Goal: Information Seeking & Learning: Find specific page/section

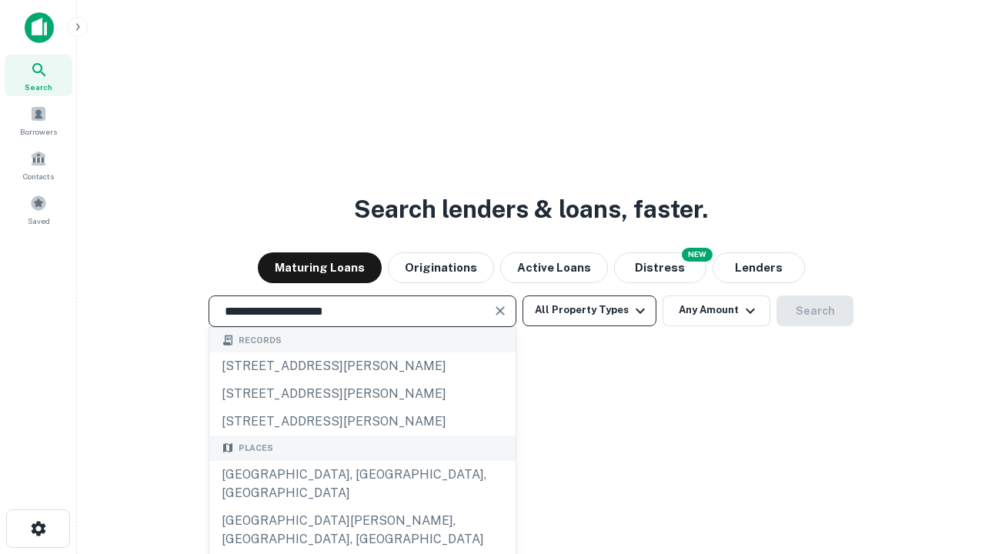
click at [362, 507] on div "[GEOGRAPHIC_DATA], [GEOGRAPHIC_DATA], [GEOGRAPHIC_DATA]" at bounding box center [362, 484] width 306 height 46
click at [589, 310] on button "All Property Types" at bounding box center [589, 310] width 134 height 31
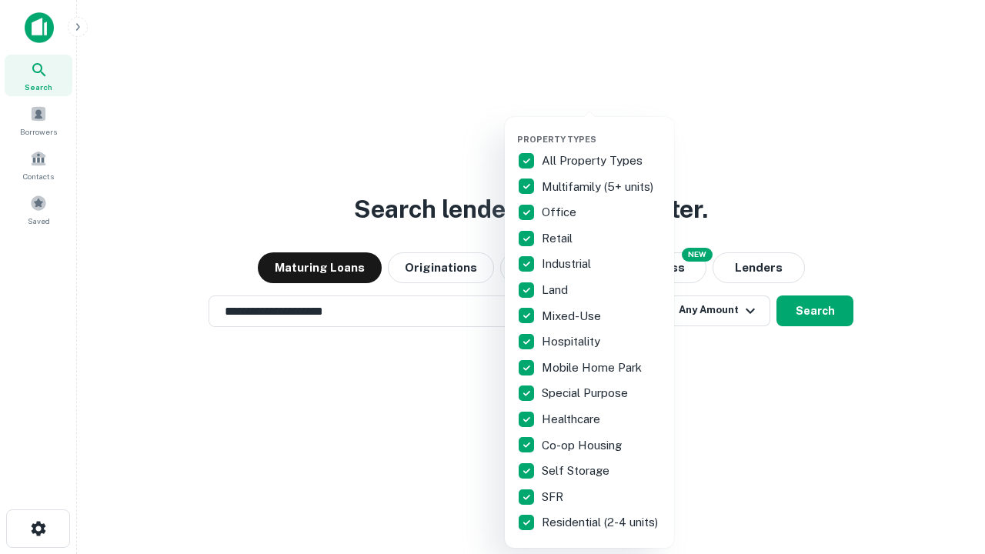
type input "**********"
click at [602, 129] on button "button" at bounding box center [601, 129] width 169 height 1
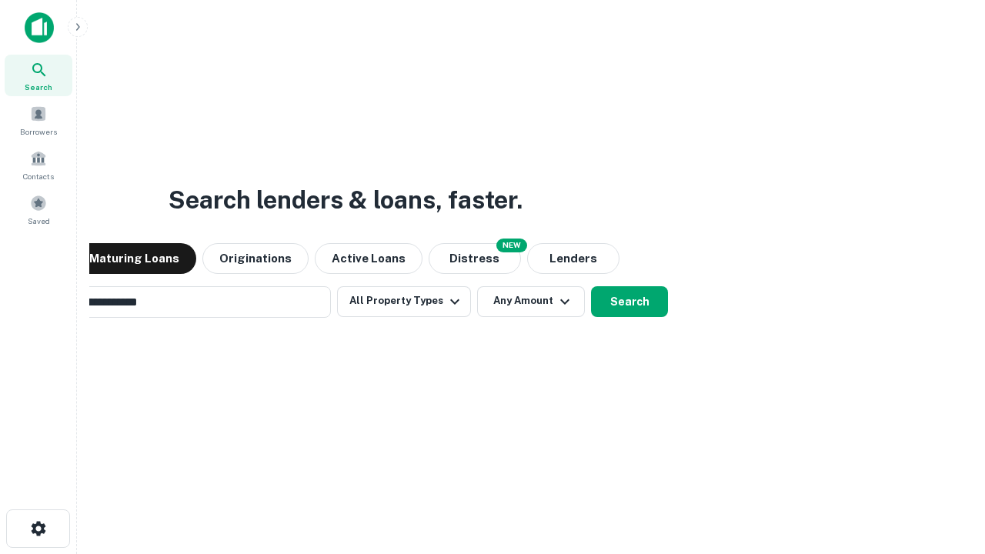
scroll to position [24, 0]
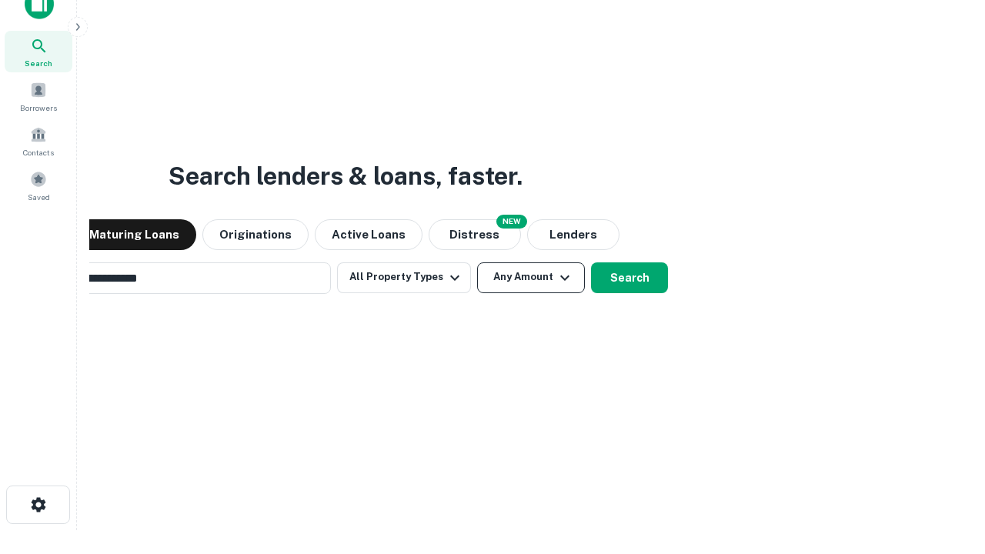
click at [477, 262] on button "Any Amount" at bounding box center [531, 277] width 108 height 31
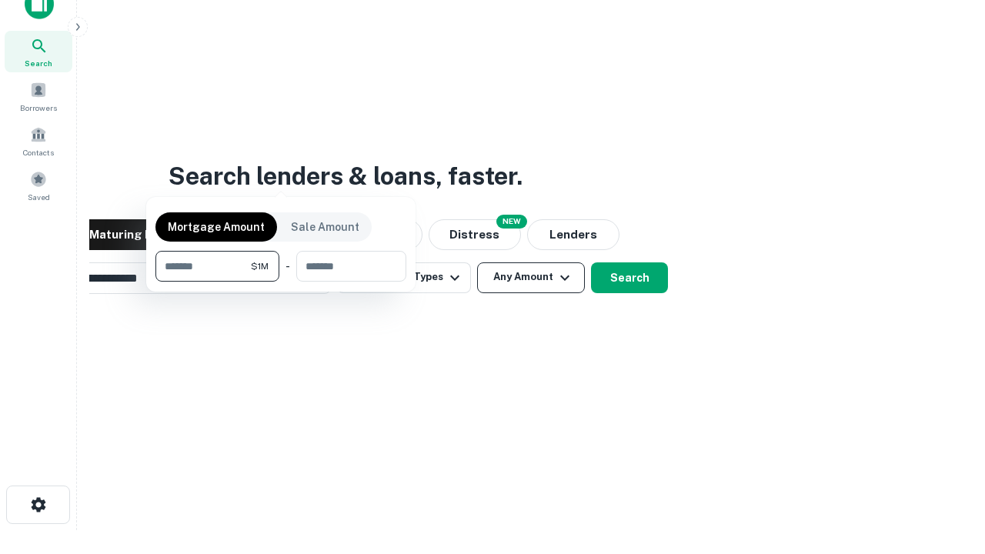
scroll to position [25, 0]
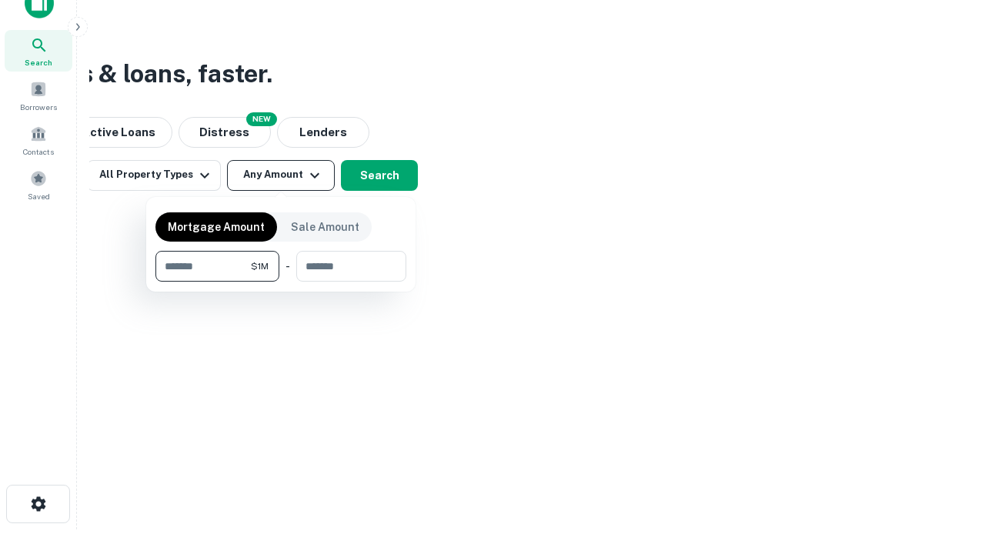
type input "*******"
click at [281, 282] on button "button" at bounding box center [280, 282] width 251 height 1
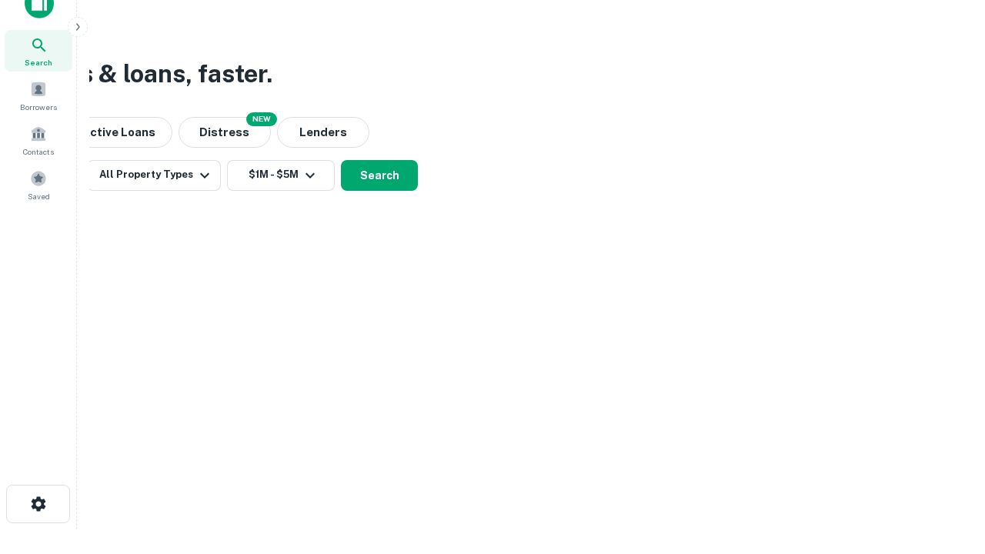
scroll to position [24, 0]
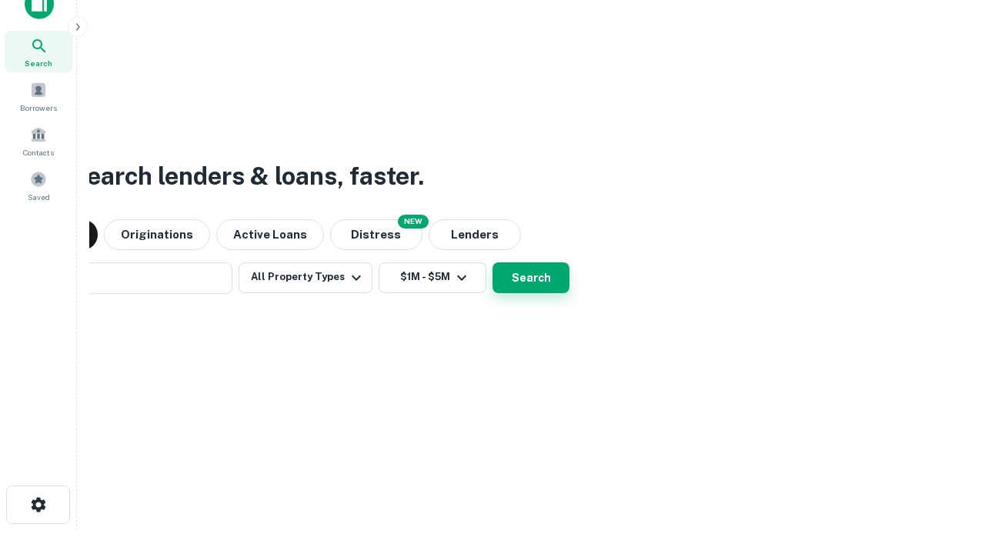
click at [492, 262] on button "Search" at bounding box center [530, 277] width 77 height 31
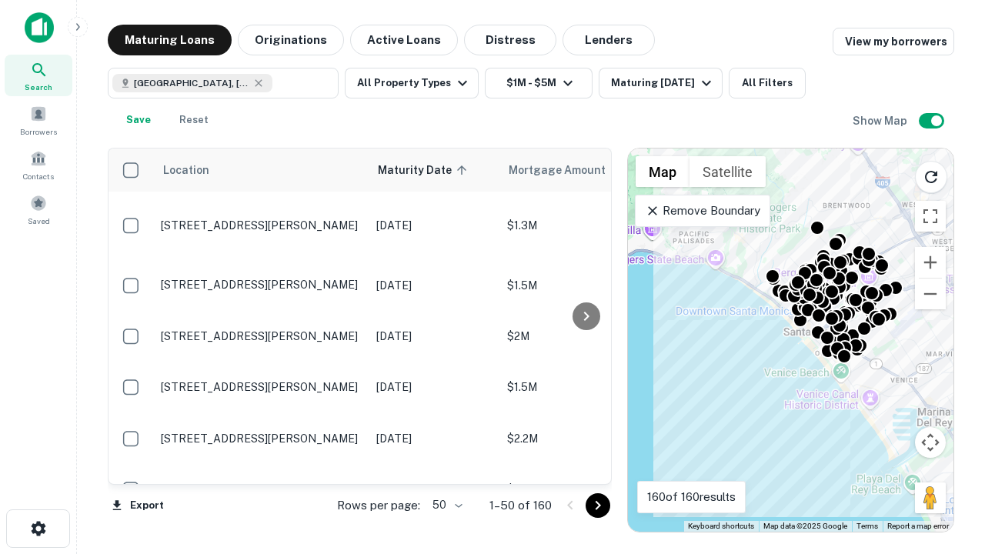
click at [445, 505] on body "Search Borrowers Contacts Saved Maturing Loans Originations Active Loans Distre…" at bounding box center [492, 277] width 985 height 554
click at [445, 466] on li "25" at bounding box center [445, 466] width 45 height 28
